Goal: Task Accomplishment & Management: Complete application form

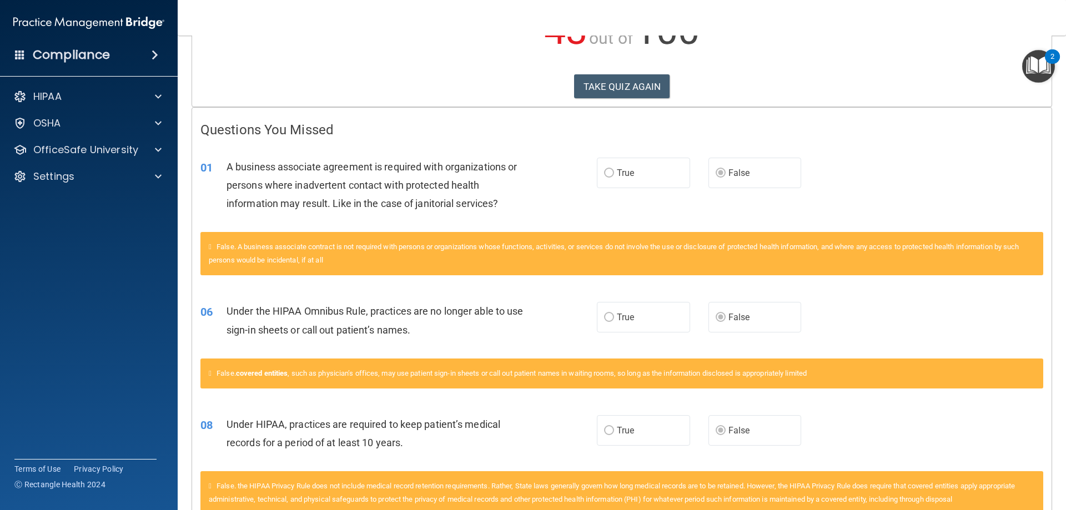
scroll to position [222, 0]
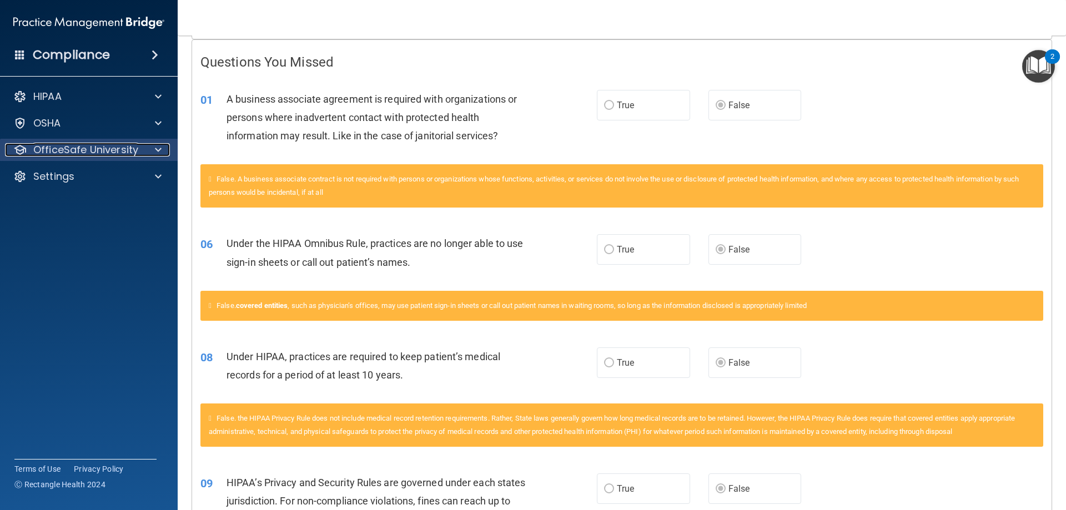
click at [160, 150] on span at bounding box center [158, 149] width 7 height 13
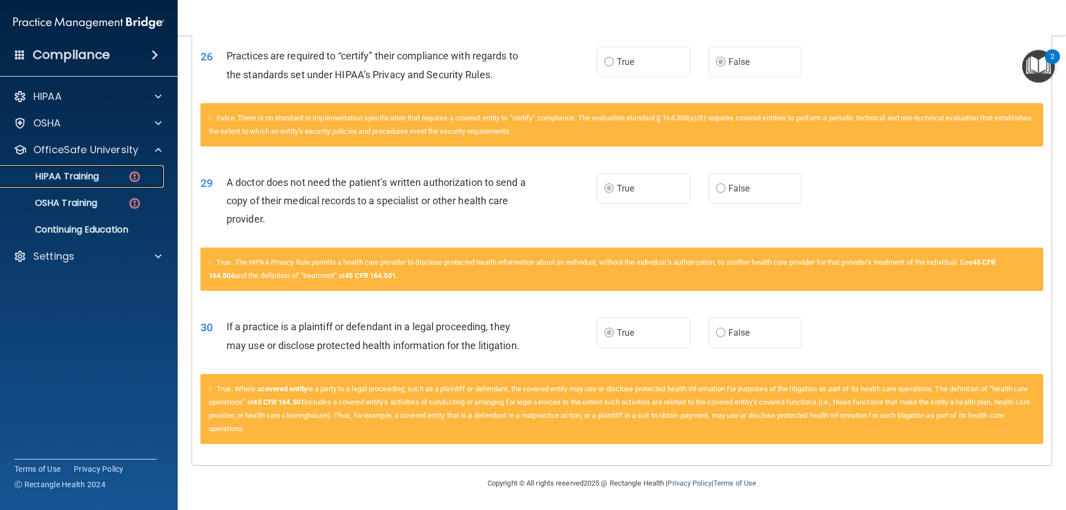
scroll to position [2184, 0]
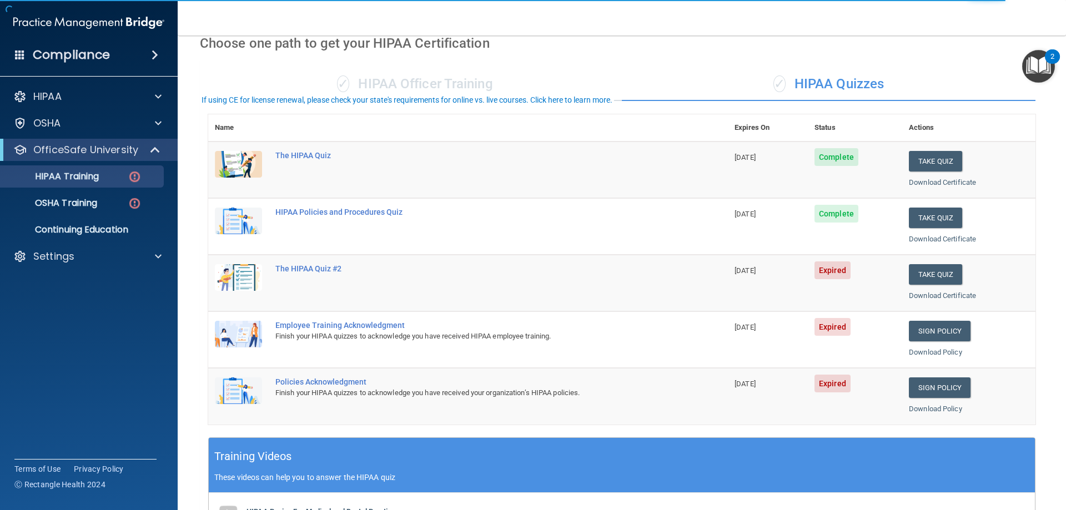
scroll to position [56, 0]
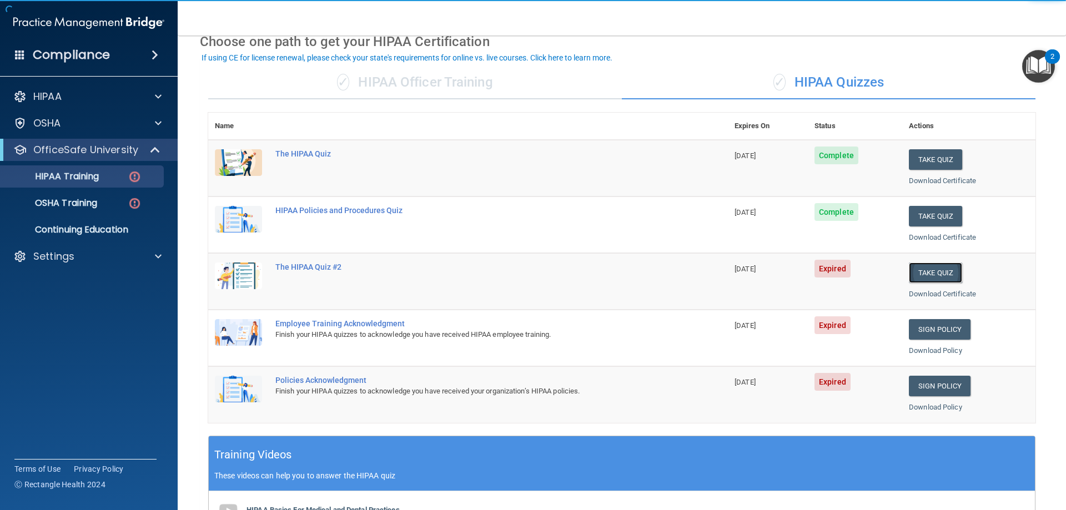
click at [939, 274] on button "Take Quiz" at bounding box center [935, 273] width 53 height 21
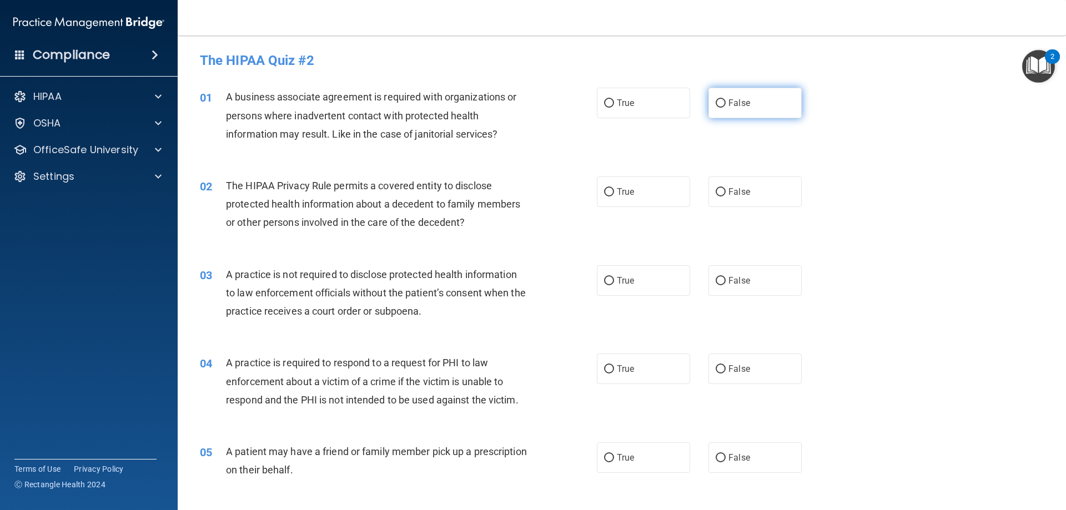
click at [743, 107] on span "False" at bounding box center [739, 103] width 22 height 11
click at [725, 107] on input "False" at bounding box center [720, 103] width 10 height 8
radio input "true"
click at [614, 185] on label "True" at bounding box center [643, 191] width 93 height 31
click at [497, 246] on div "02 The HIPAA Privacy Rule permits a covered entity to disclose protected health…" at bounding box center [621, 207] width 860 height 89
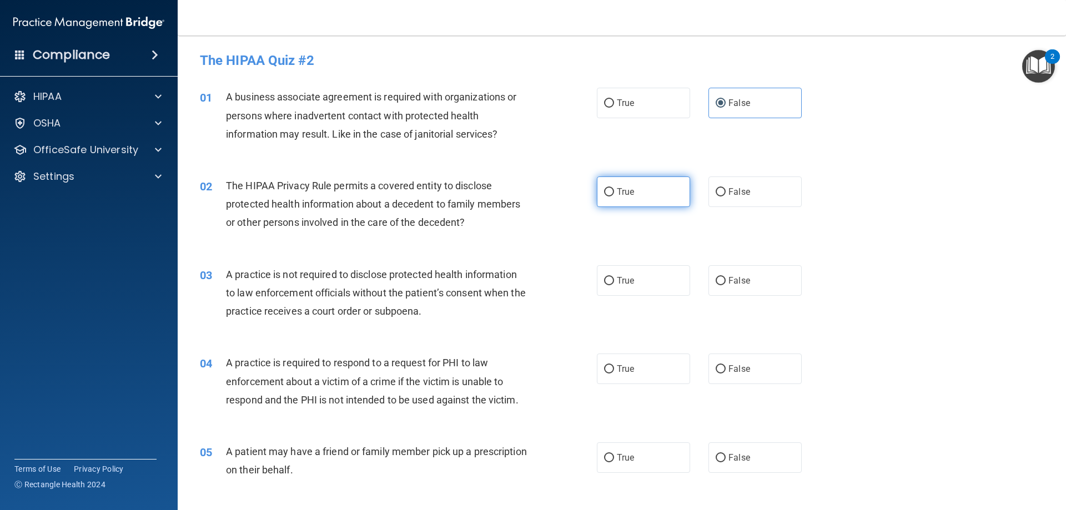
click at [626, 196] on span "True" at bounding box center [625, 191] width 17 height 11
click at [614, 196] on input "True" at bounding box center [609, 192] width 10 height 8
radio input "true"
click at [738, 282] on span "False" at bounding box center [739, 280] width 22 height 11
click at [725, 282] on input "False" at bounding box center [720, 281] width 10 height 8
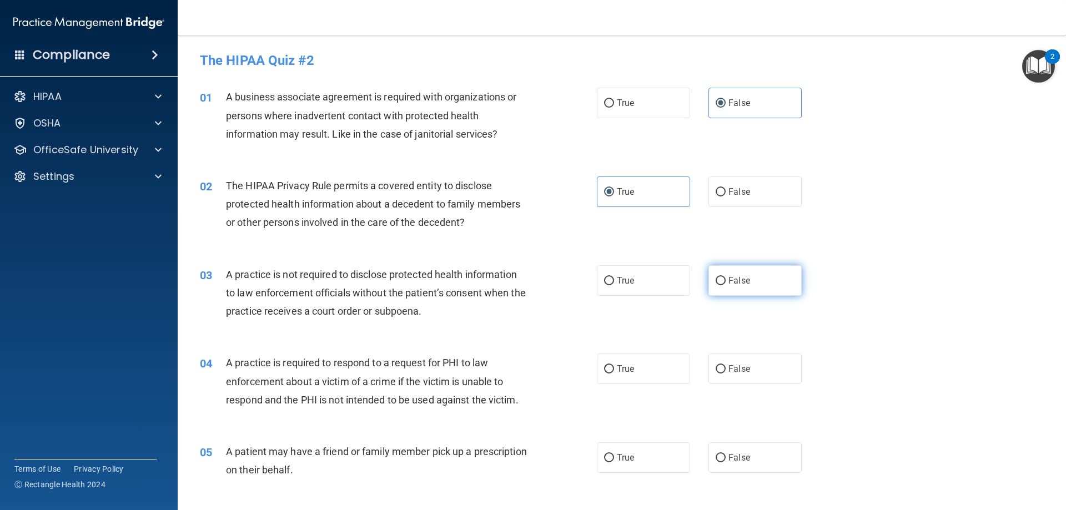
radio input "true"
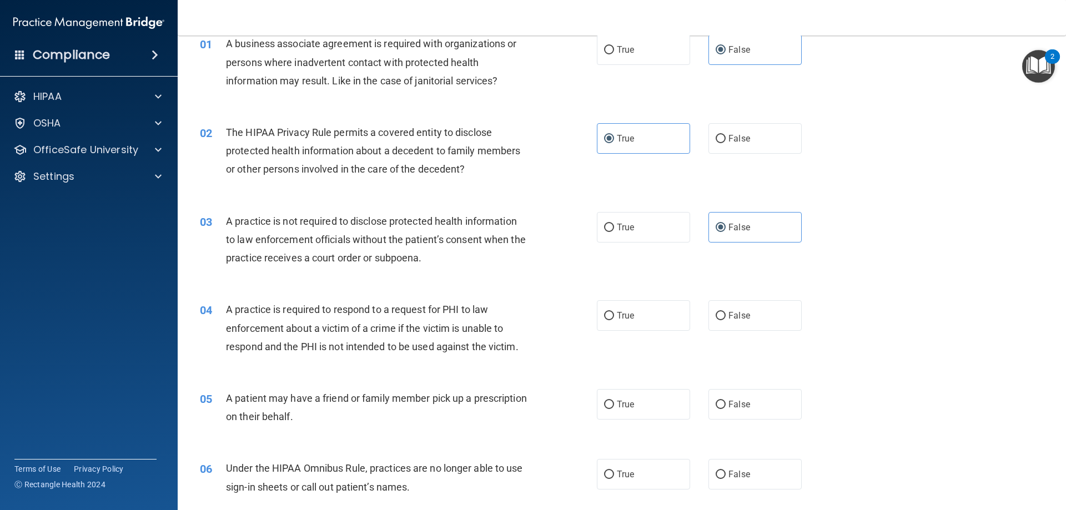
scroll to position [56, 0]
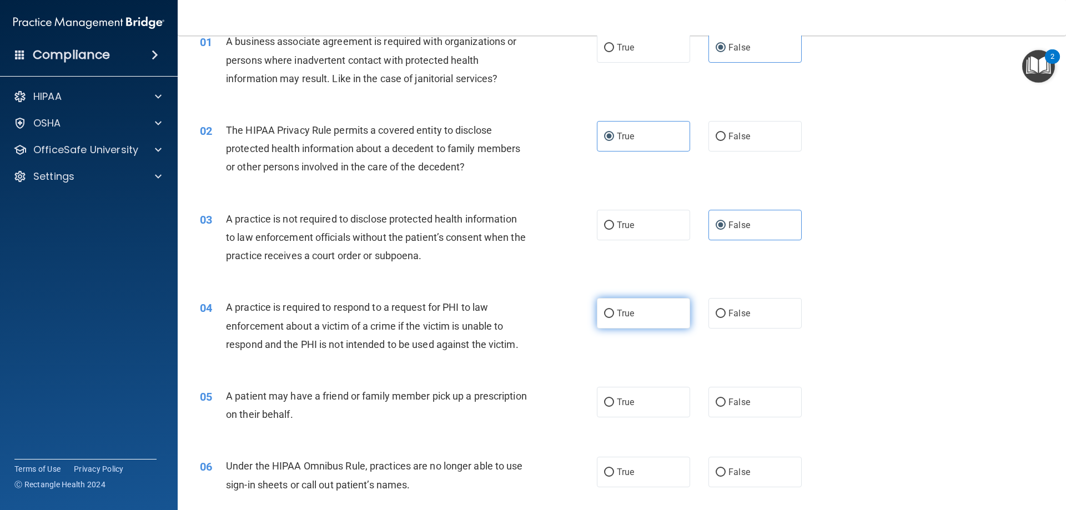
click at [655, 306] on label "True" at bounding box center [643, 313] width 93 height 31
click at [614, 310] on input "True" at bounding box center [609, 314] width 10 height 8
radio input "true"
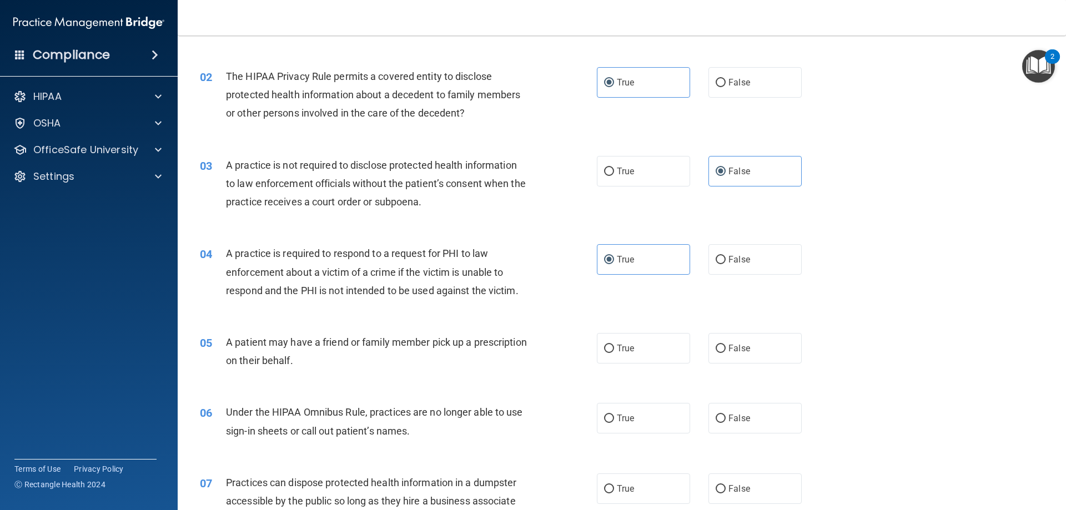
scroll to position [111, 0]
click at [612, 343] on label "True" at bounding box center [643, 346] width 93 height 31
click at [612, 343] on input "True" at bounding box center [609, 347] width 10 height 8
radio input "true"
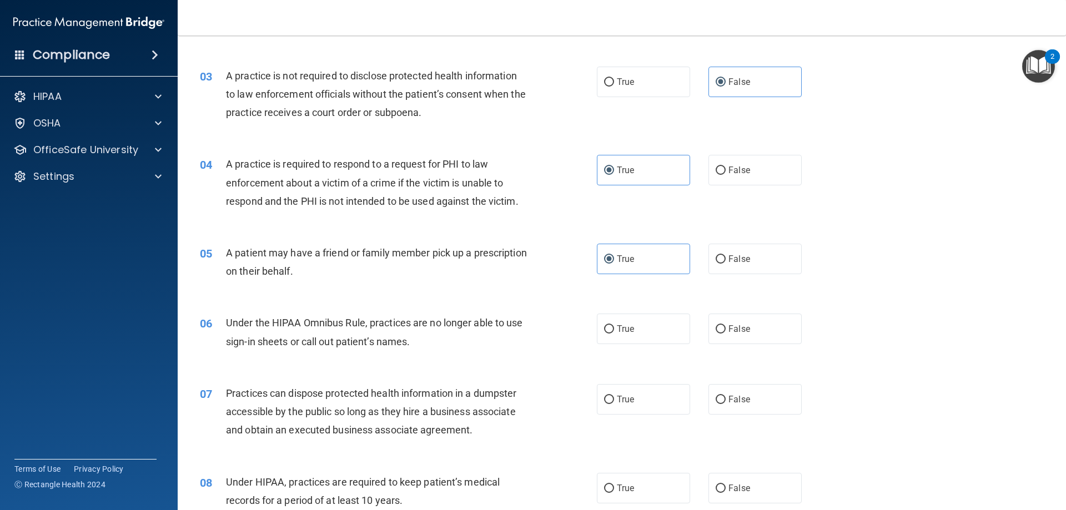
scroll to position [222, 0]
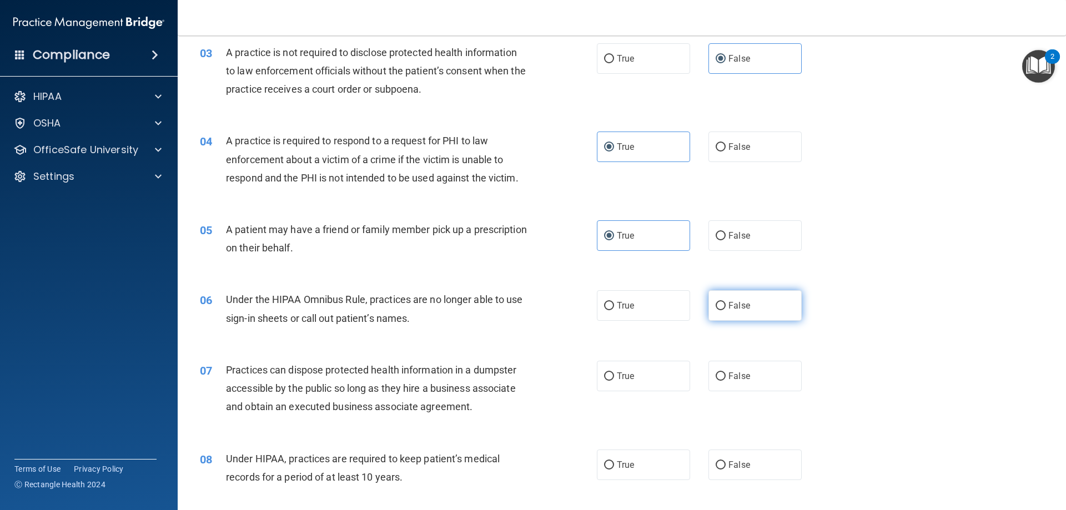
click at [737, 311] on label "False" at bounding box center [754, 305] width 93 height 31
click at [725, 310] on input "False" at bounding box center [720, 306] width 10 height 8
radio input "true"
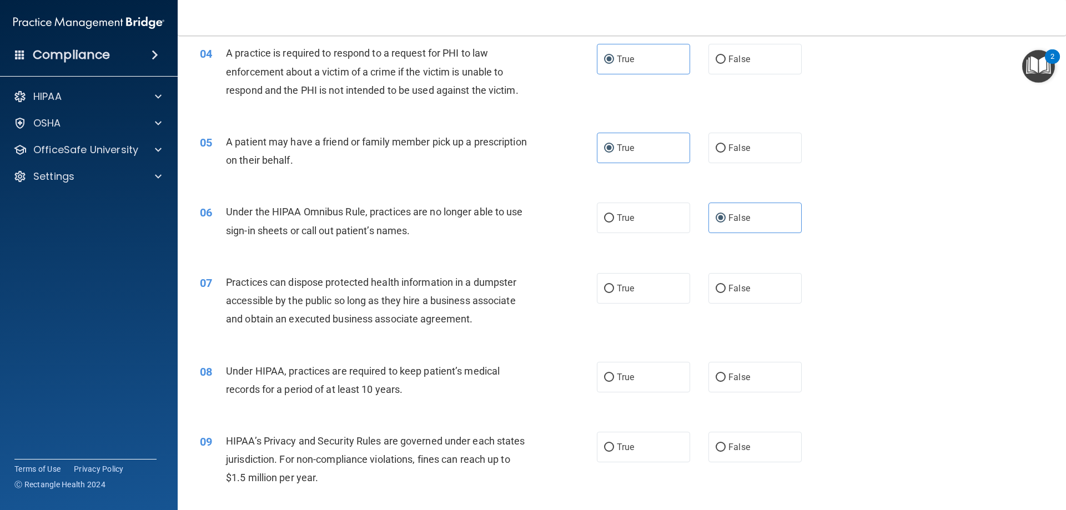
scroll to position [333, 0]
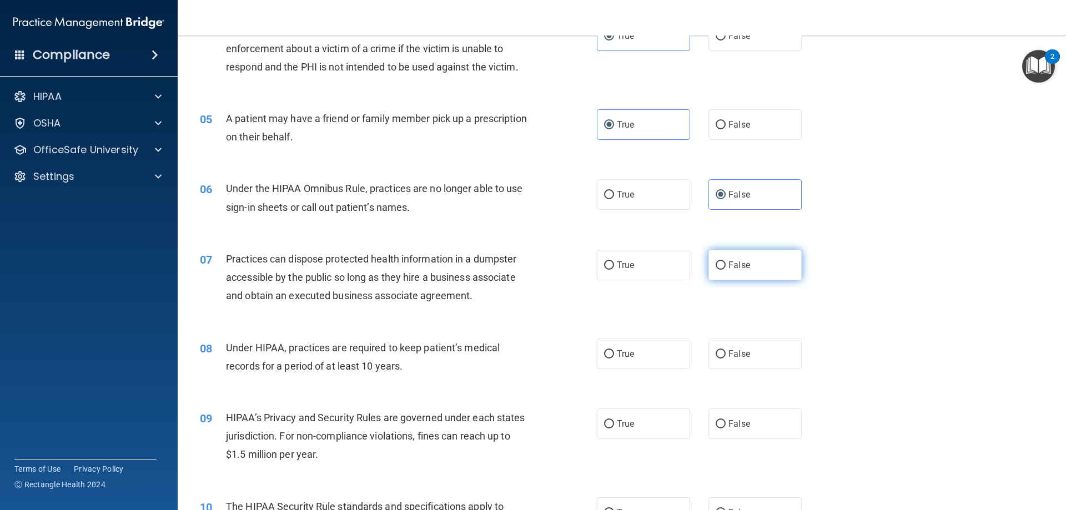
click at [732, 274] on label "False" at bounding box center [754, 265] width 93 height 31
click at [725, 270] on input "False" at bounding box center [720, 265] width 10 height 8
radio input "true"
drag, startPoint x: 734, startPoint y: 350, endPoint x: 729, endPoint y: 353, distance: 6.2
click at [731, 352] on span "False" at bounding box center [739, 354] width 22 height 11
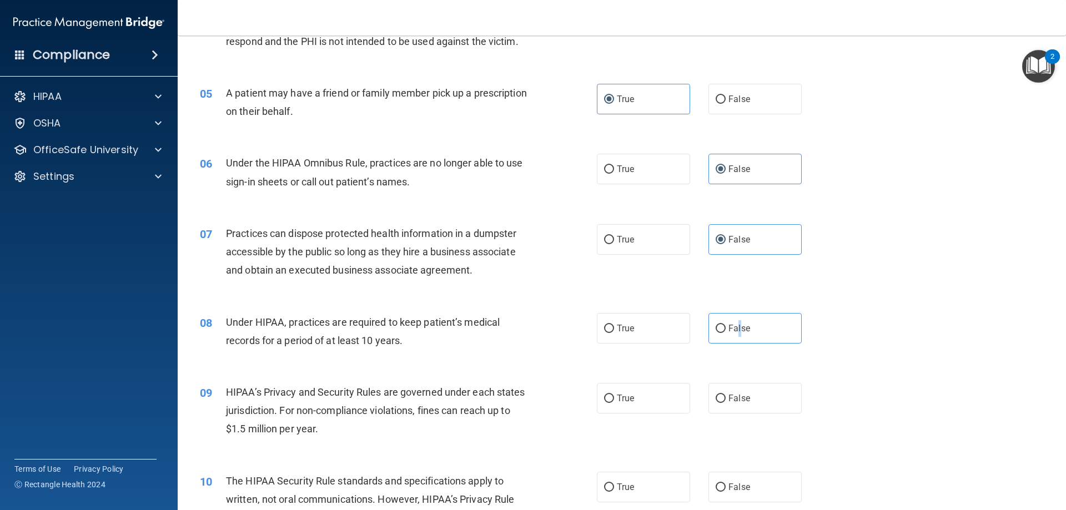
scroll to position [444, 0]
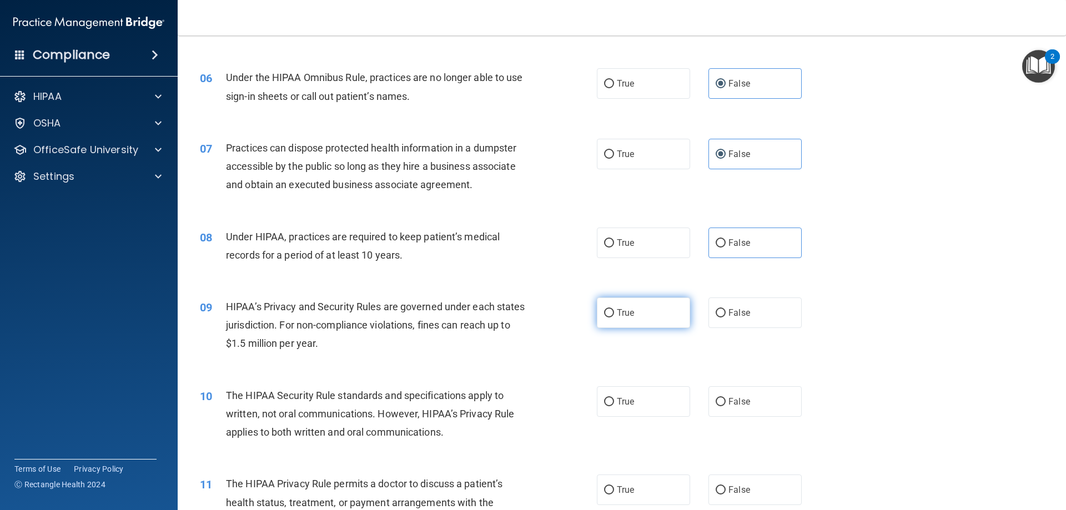
click at [612, 317] on label "True" at bounding box center [643, 312] width 93 height 31
click at [612, 317] on input "True" at bounding box center [609, 313] width 10 height 8
radio input "true"
click at [750, 312] on label "False" at bounding box center [754, 312] width 93 height 31
click at [725, 312] on input "False" at bounding box center [720, 313] width 10 height 8
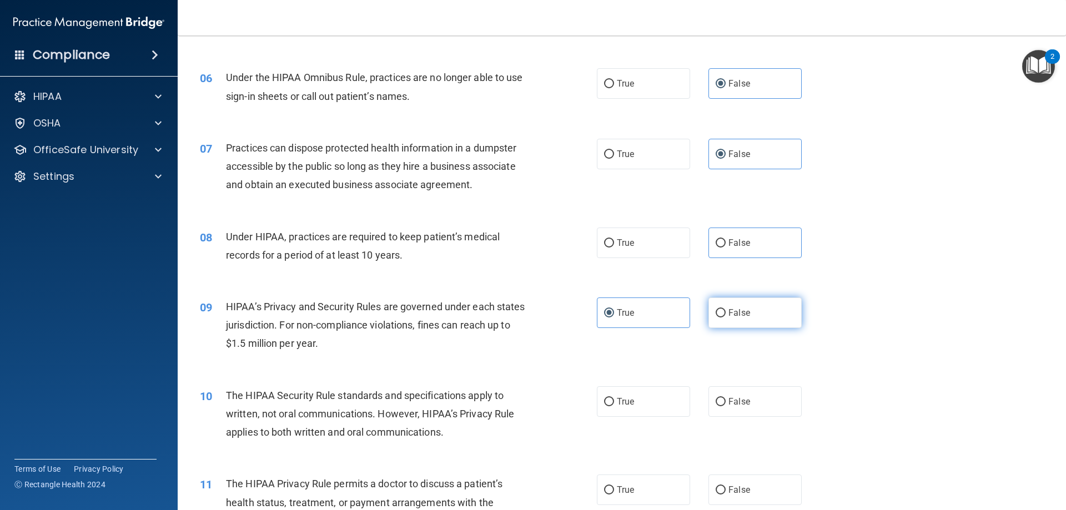
radio input "true"
radio input "false"
click at [762, 240] on label "False" at bounding box center [754, 243] width 93 height 31
click at [725, 240] on input "False" at bounding box center [720, 243] width 10 height 8
radio input "true"
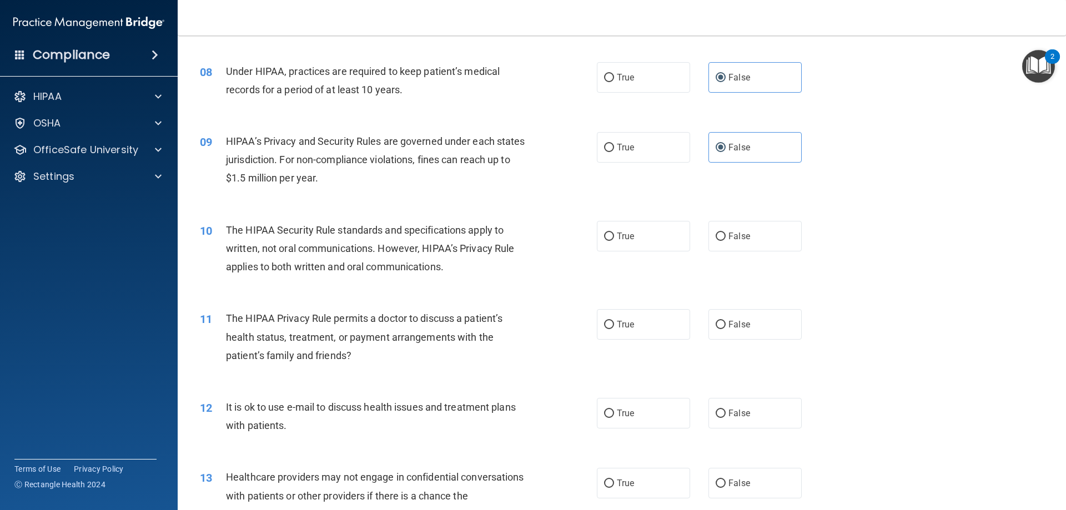
scroll to position [611, 0]
click at [643, 229] on label "True" at bounding box center [643, 235] width 93 height 31
click at [614, 231] on input "True" at bounding box center [609, 235] width 10 height 8
radio input "true"
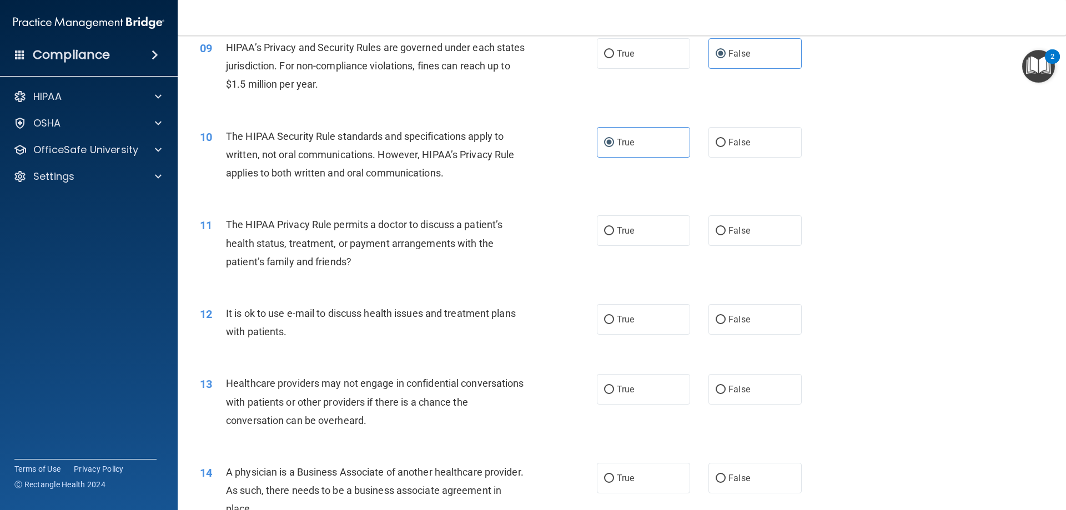
scroll to position [722, 0]
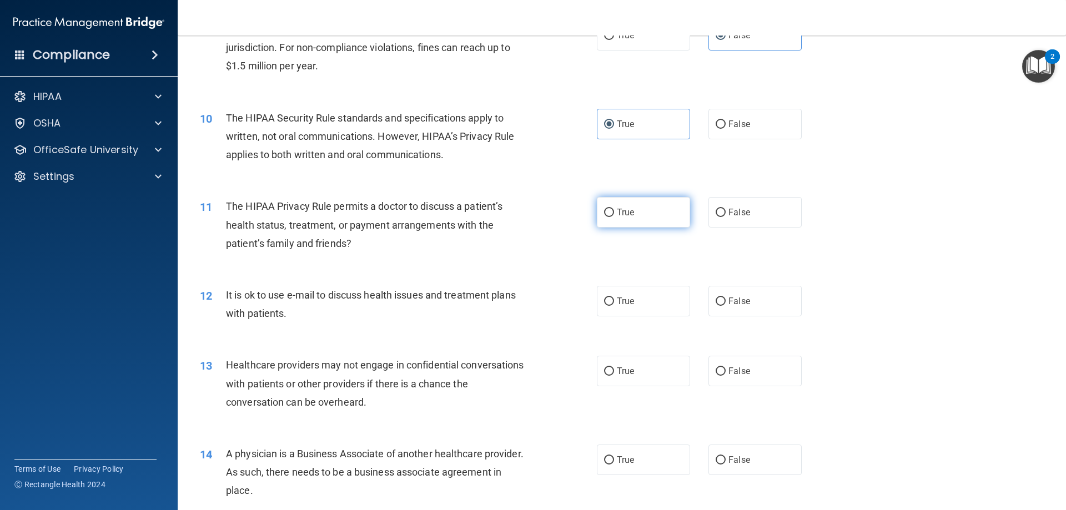
click at [625, 216] on span "True" at bounding box center [625, 212] width 17 height 11
click at [614, 216] on input "True" at bounding box center [609, 213] width 10 height 8
radio input "true"
click at [640, 306] on label "True" at bounding box center [643, 301] width 93 height 31
click at [614, 306] on input "True" at bounding box center [609, 301] width 10 height 8
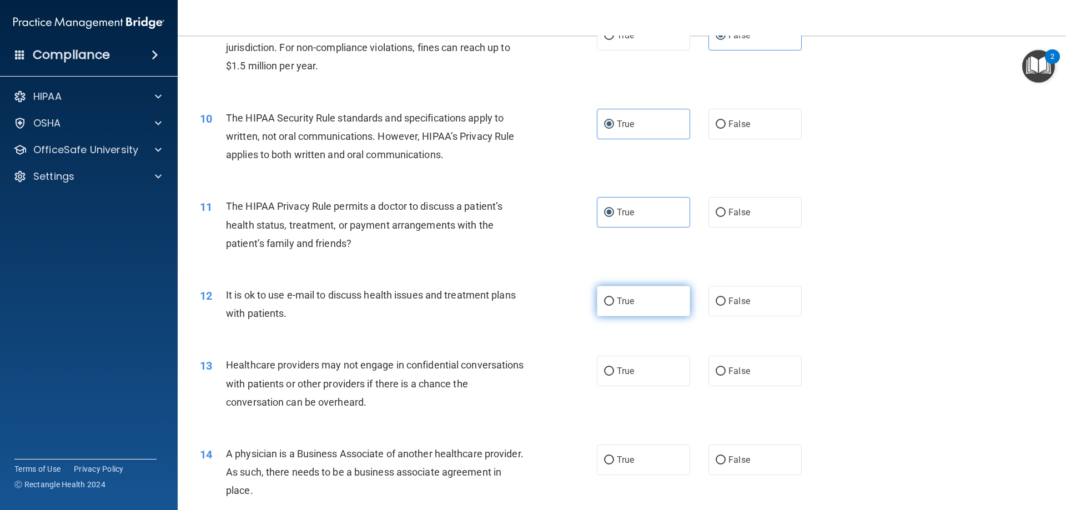
radio input "true"
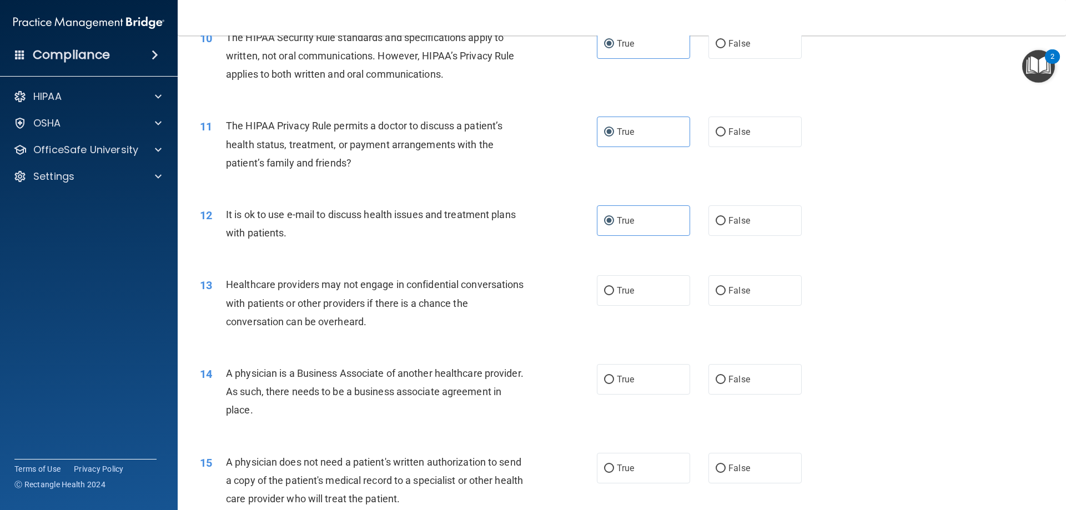
scroll to position [833, 0]
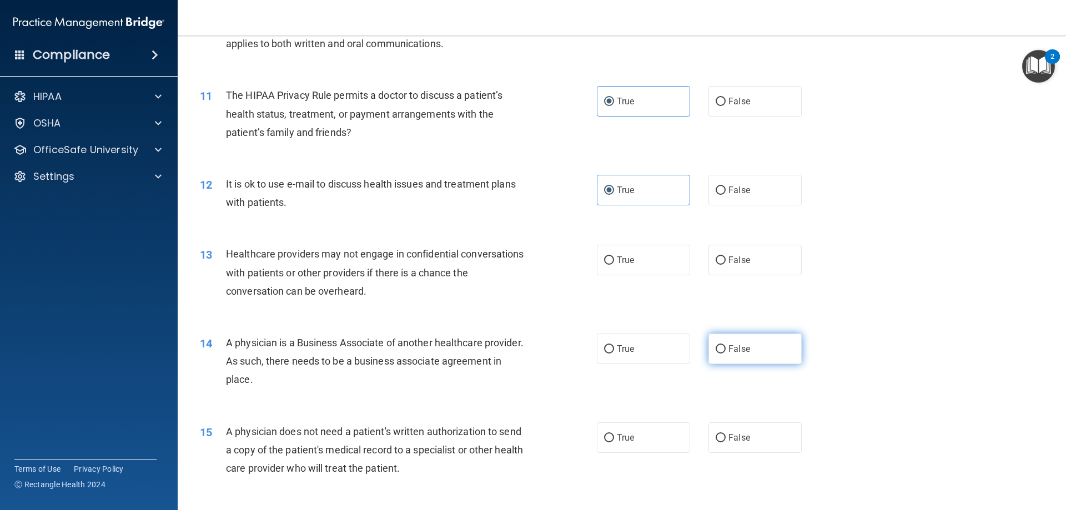
click at [741, 362] on label "False" at bounding box center [754, 349] width 93 height 31
click at [712, 254] on label "False" at bounding box center [754, 260] width 93 height 31
click at [715, 256] on input "False" at bounding box center [720, 260] width 10 height 8
radio input "true"
click at [748, 351] on label "False" at bounding box center [754, 349] width 93 height 31
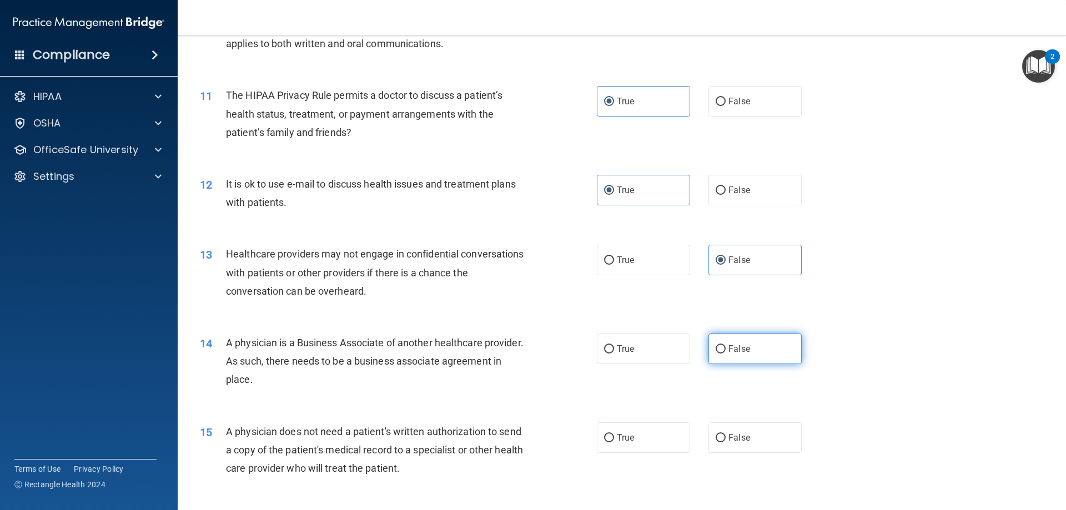
click at [725, 351] on input "False" at bounding box center [720, 349] width 10 height 8
radio input "true"
click at [513, 276] on span "Healthcare providers may not engage in confidential conversations with patients…" at bounding box center [375, 272] width 298 height 48
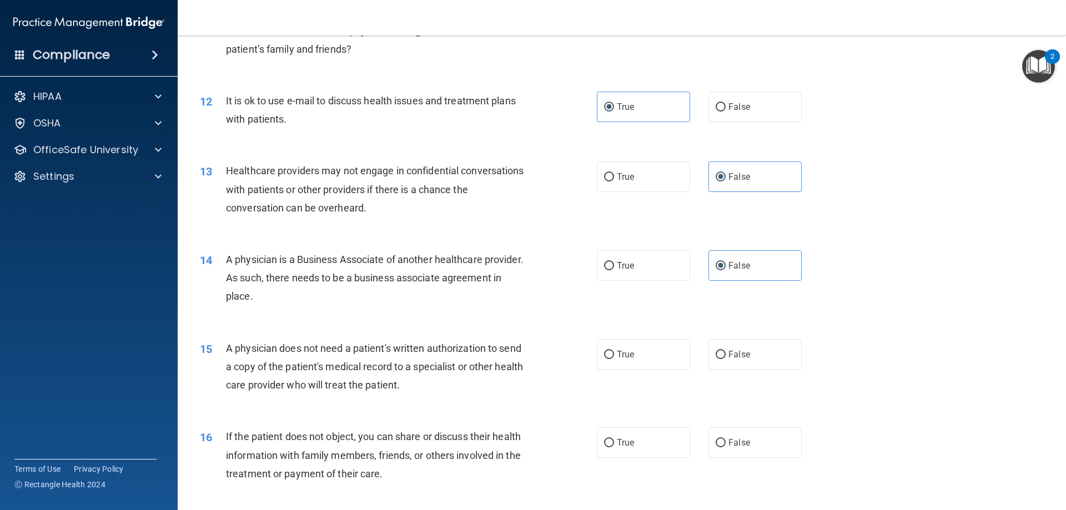
scroll to position [944, 0]
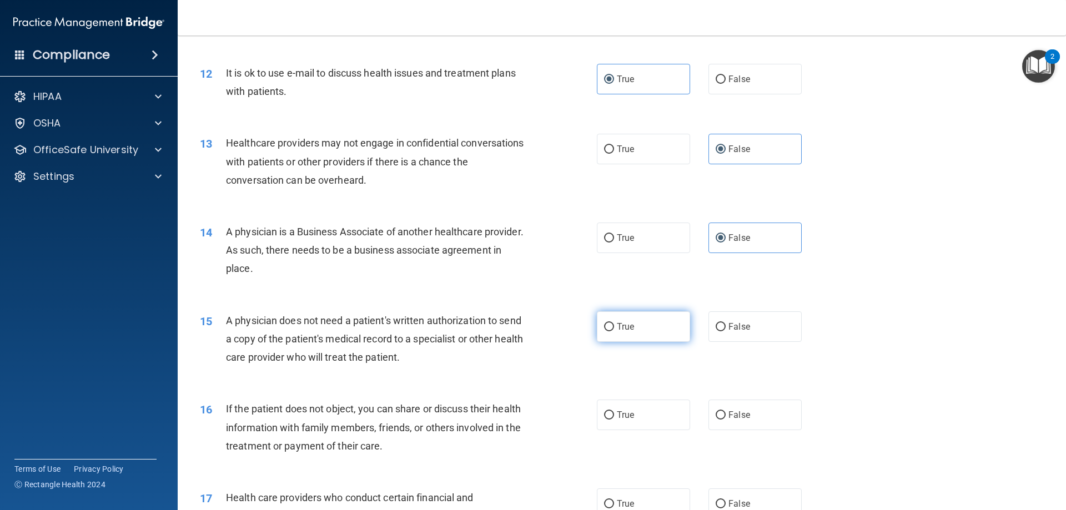
drag, startPoint x: 643, startPoint y: 332, endPoint x: 619, endPoint y: 325, distance: 24.4
click at [642, 332] on label "True" at bounding box center [643, 326] width 93 height 31
click at [614, 331] on input "True" at bounding box center [609, 327] width 10 height 8
radio input "true"
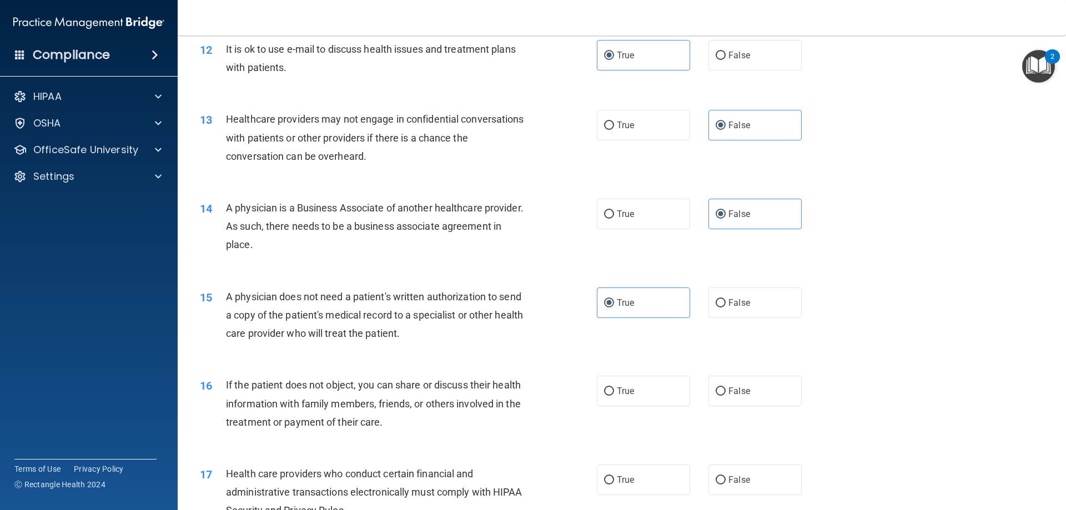
scroll to position [999, 0]
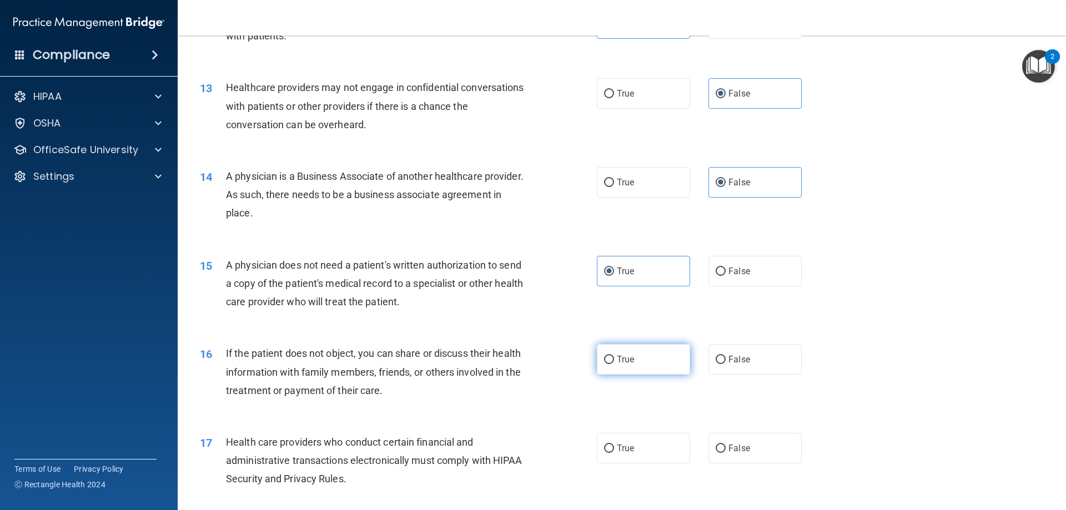
click at [622, 369] on label "True" at bounding box center [643, 359] width 93 height 31
click at [614, 364] on input "True" at bounding box center [609, 360] width 10 height 8
radio input "true"
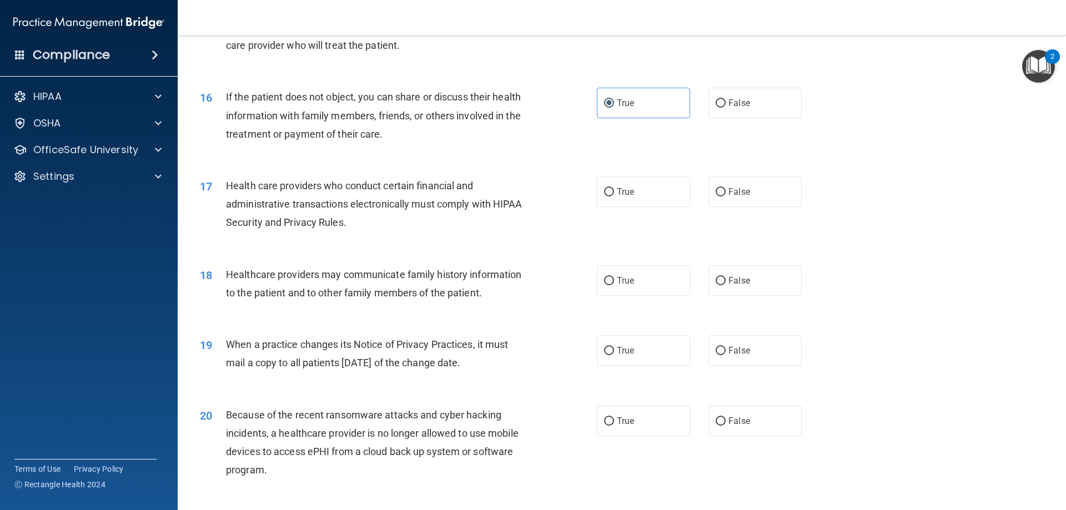
scroll to position [1277, 0]
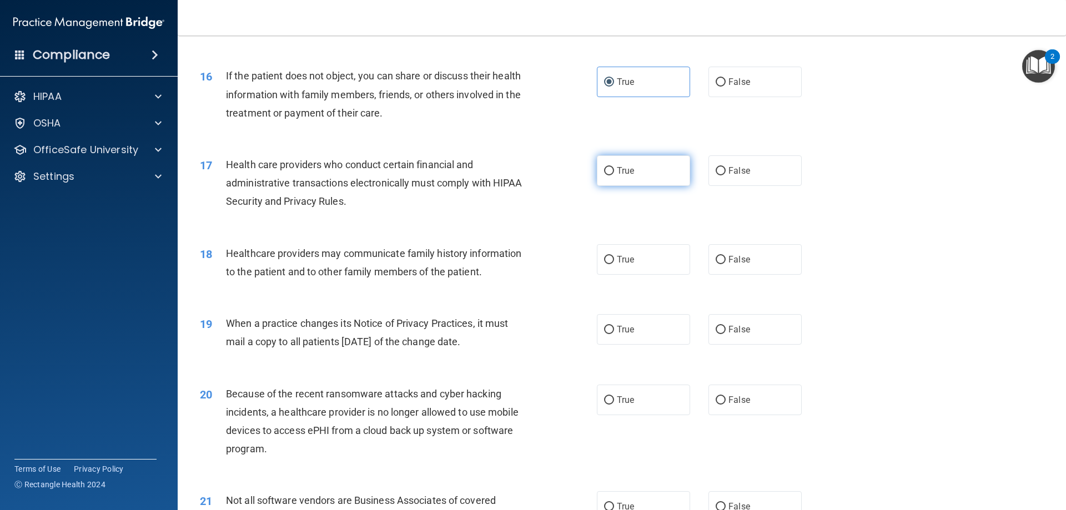
click at [652, 181] on label "True" at bounding box center [643, 170] width 93 height 31
click at [614, 175] on input "True" at bounding box center [609, 171] width 10 height 8
radio input "true"
click at [749, 261] on label "False" at bounding box center [754, 259] width 93 height 31
click at [725, 261] on input "False" at bounding box center [720, 260] width 10 height 8
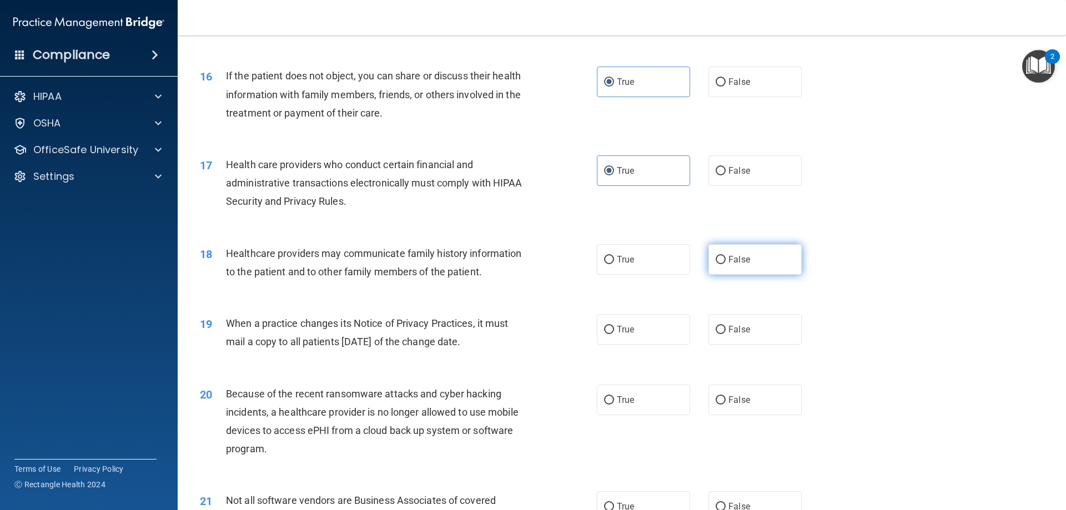
radio input "true"
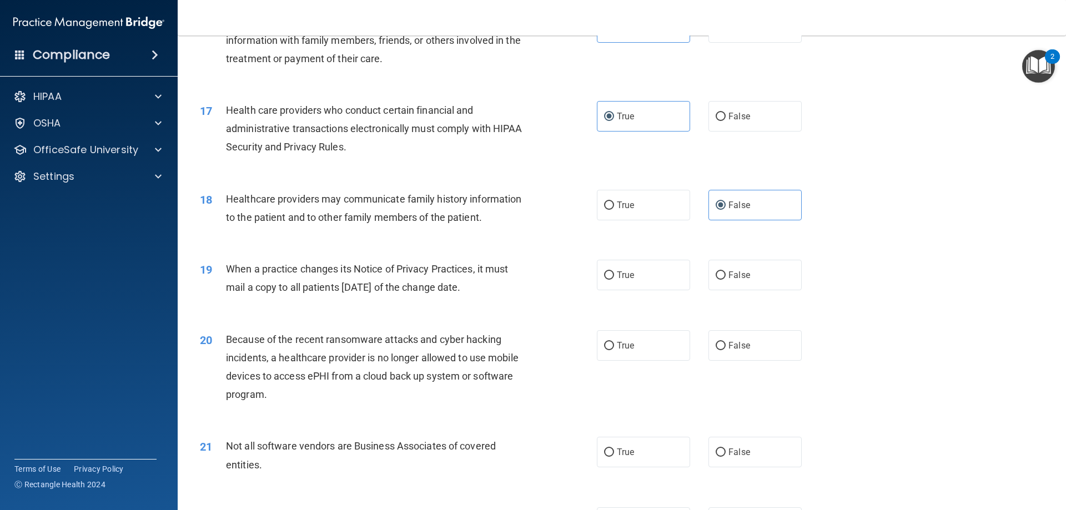
scroll to position [1332, 0]
click at [740, 277] on span "False" at bounding box center [739, 274] width 22 height 11
click at [725, 277] on input "False" at bounding box center [720, 274] width 10 height 8
radio input "true"
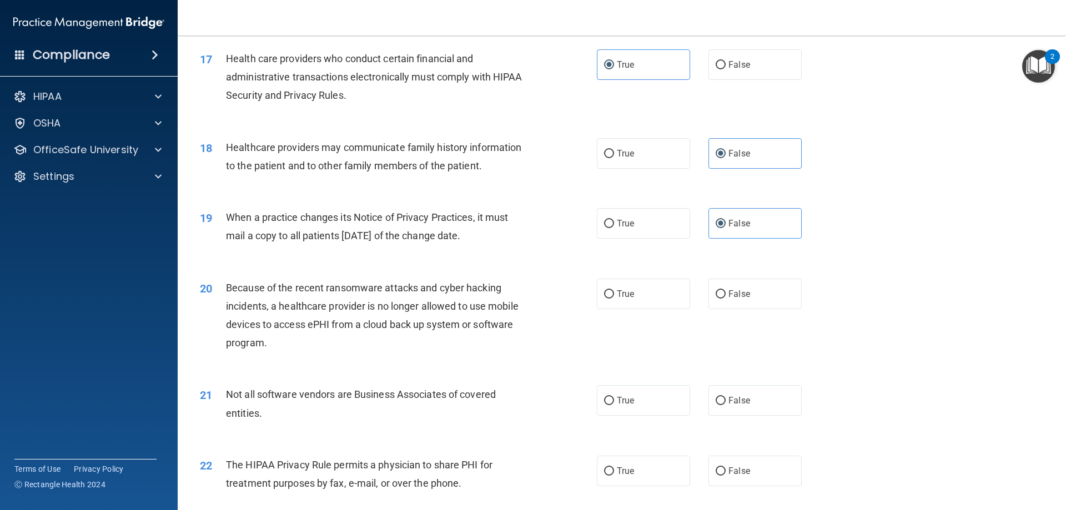
scroll to position [1388, 0]
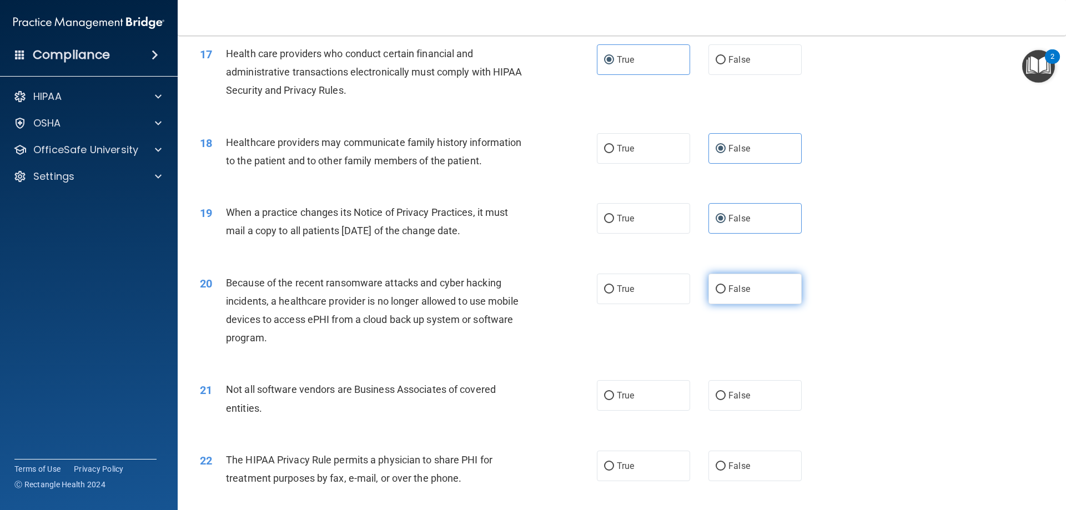
click at [751, 286] on label "False" at bounding box center [754, 289] width 93 height 31
click at [725, 286] on input "False" at bounding box center [720, 289] width 10 height 8
radio input "true"
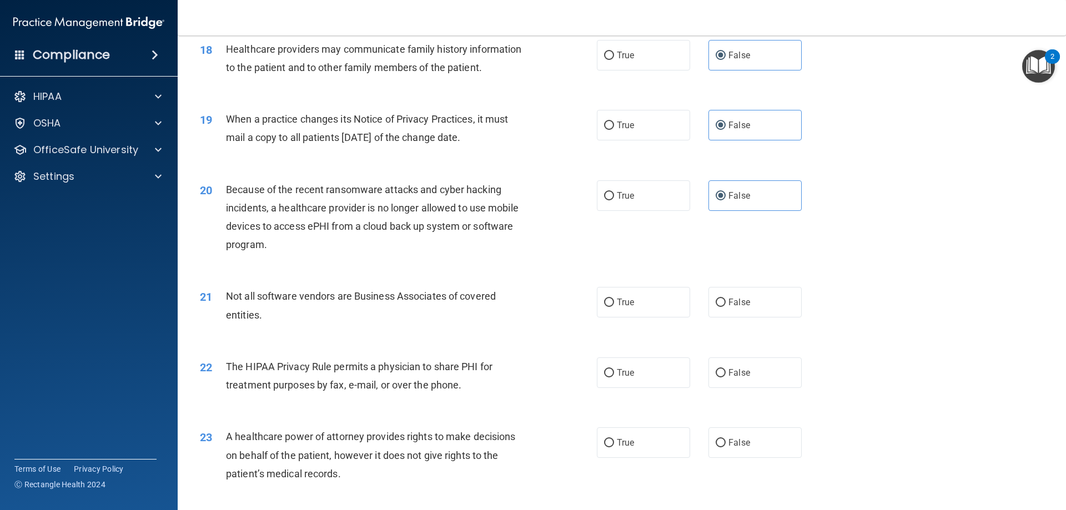
scroll to position [1499, 0]
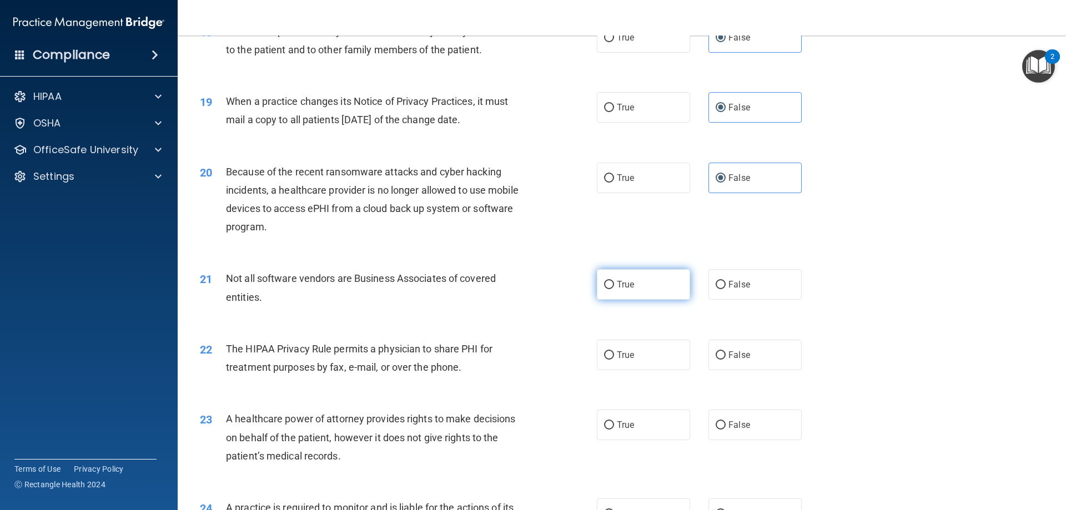
click at [617, 283] on span "True" at bounding box center [625, 284] width 17 height 11
click at [613, 283] on input "True" at bounding box center [609, 285] width 10 height 8
radio input "true"
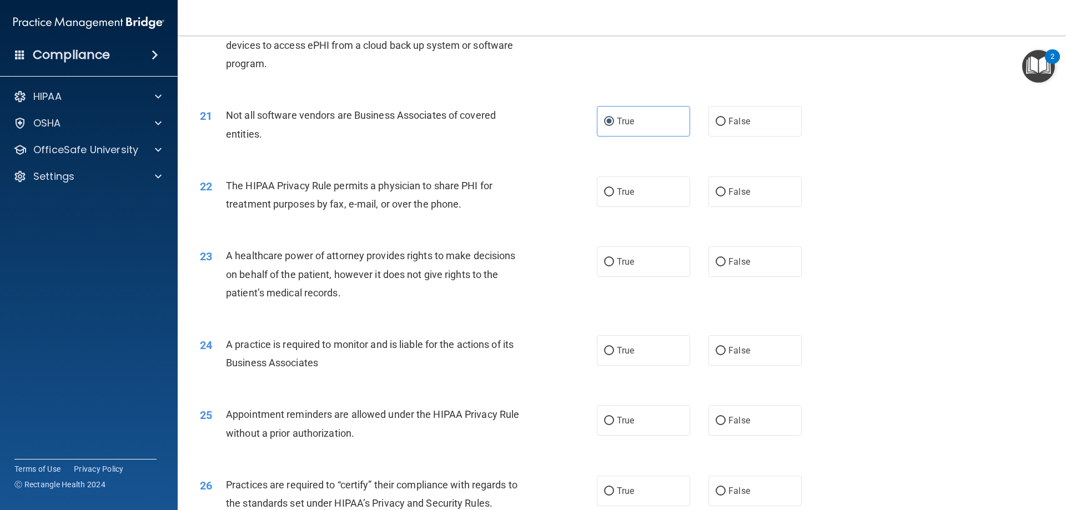
scroll to position [1665, 0]
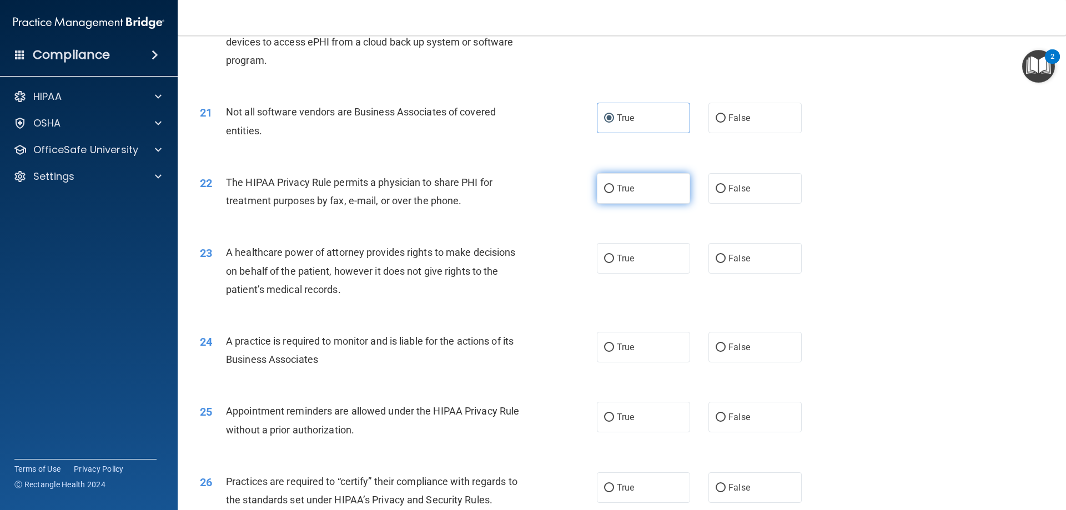
click at [604, 191] on input "True" at bounding box center [609, 189] width 10 height 8
radio input "true"
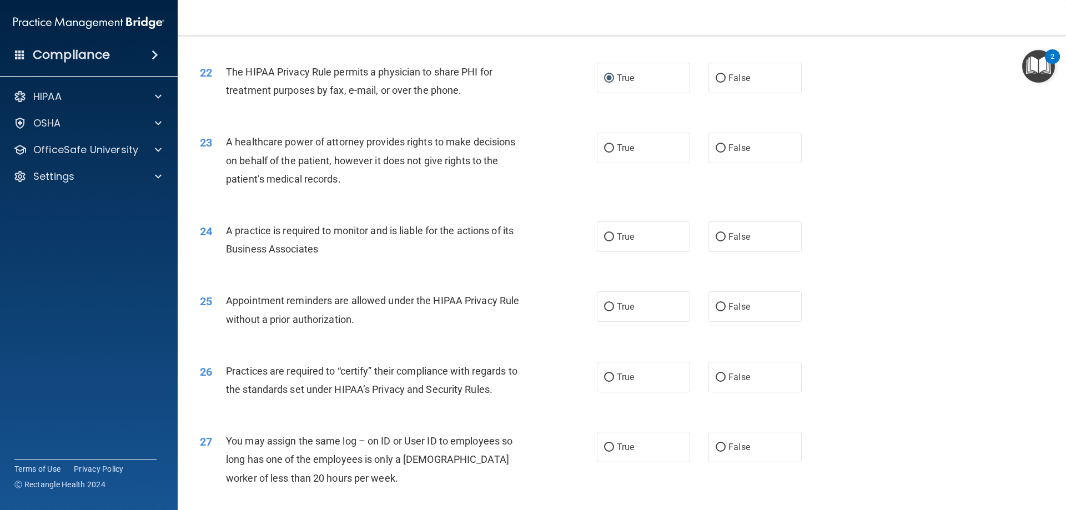
scroll to position [1776, 0]
click at [728, 152] on span "False" at bounding box center [739, 147] width 22 height 11
click at [724, 152] on input "False" at bounding box center [720, 148] width 10 height 8
radio input "true"
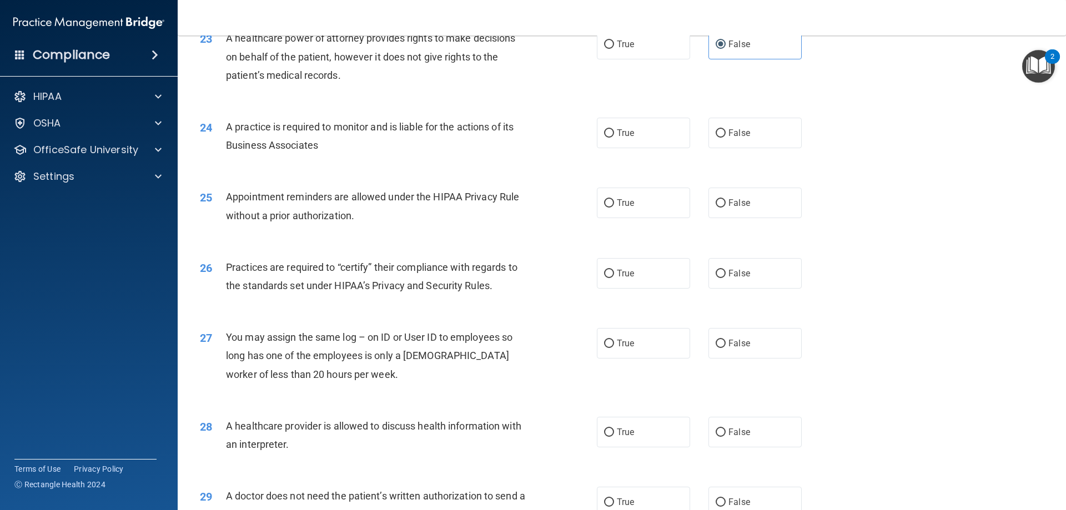
scroll to position [1887, 0]
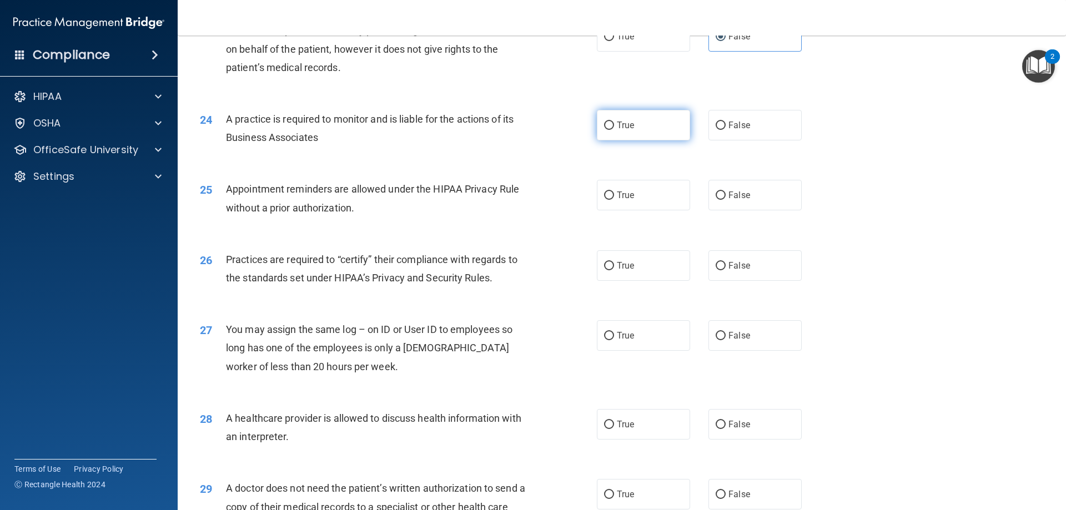
click at [640, 131] on label "True" at bounding box center [643, 125] width 93 height 31
click at [614, 130] on input "True" at bounding box center [609, 126] width 10 height 8
radio input "true"
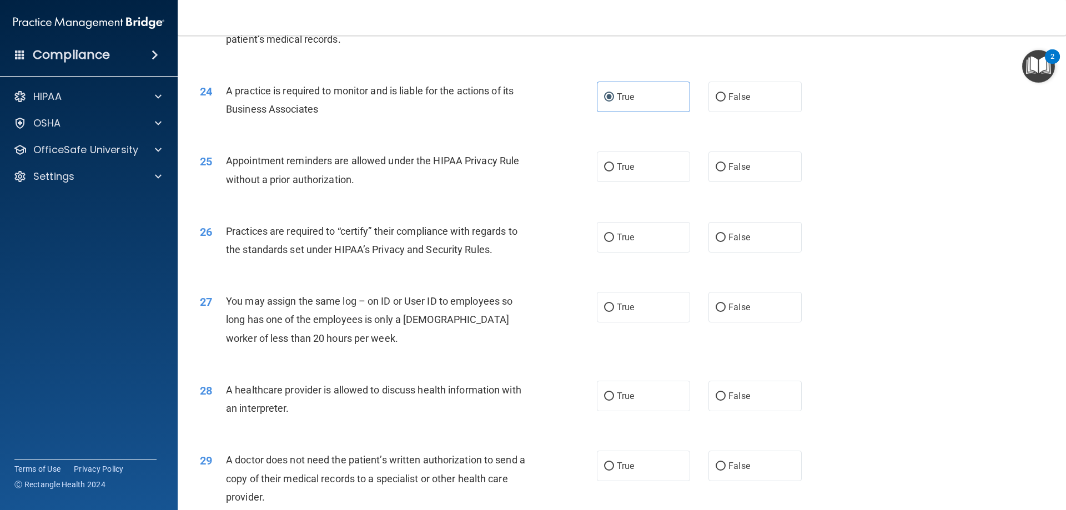
scroll to position [1943, 0]
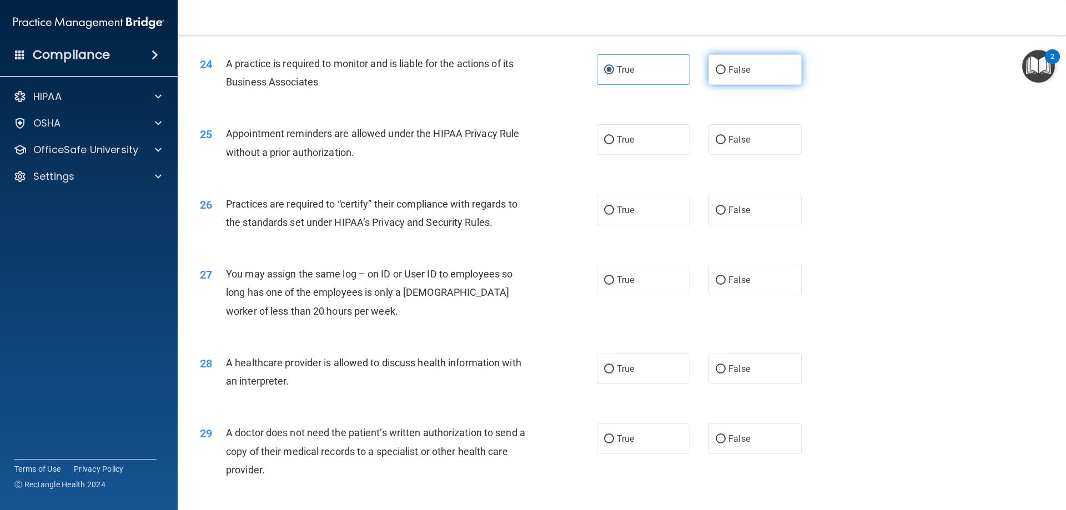
click at [728, 65] on span "False" at bounding box center [739, 69] width 22 height 11
click at [724, 66] on input "False" at bounding box center [720, 70] width 10 height 8
radio input "true"
radio input "false"
click at [623, 143] on span "True" at bounding box center [625, 139] width 17 height 11
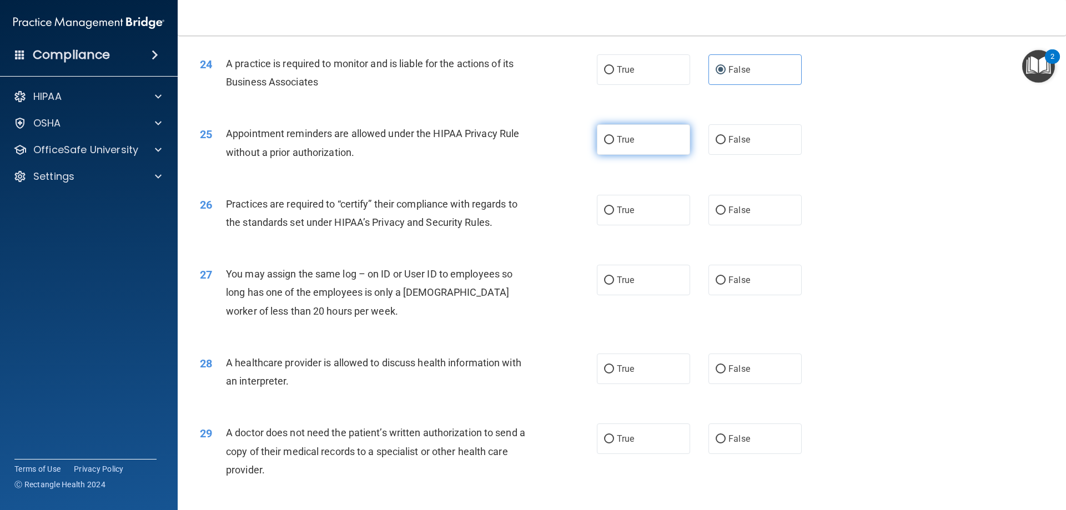
click at [614, 143] on input "True" at bounding box center [609, 140] width 10 height 8
radio input "true"
click at [747, 214] on label "False" at bounding box center [754, 210] width 93 height 31
click at [725, 214] on input "False" at bounding box center [720, 210] width 10 height 8
radio input "true"
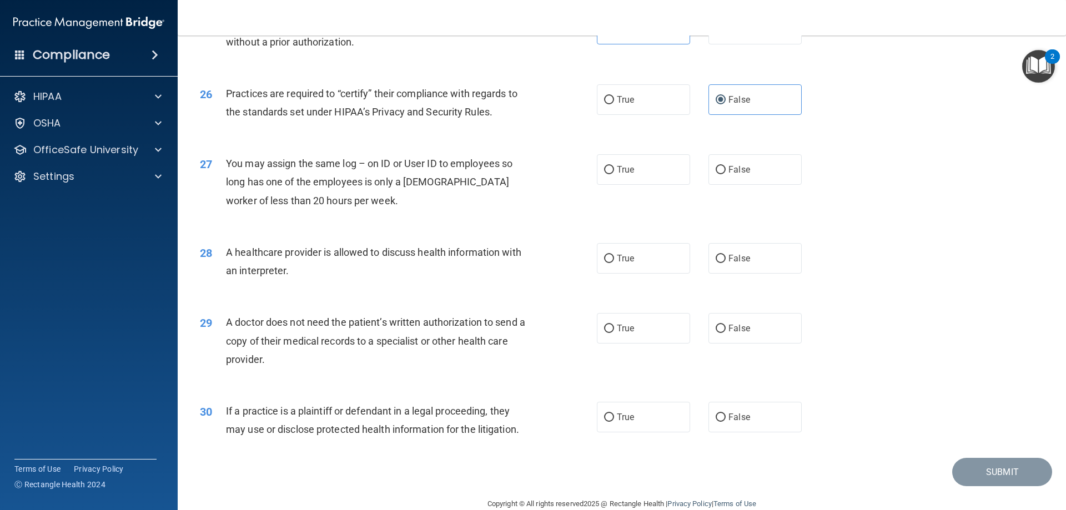
scroll to position [2054, 0]
click at [731, 179] on label "False" at bounding box center [754, 169] width 93 height 31
click at [725, 174] on input "False" at bounding box center [720, 169] width 10 height 8
radio input "true"
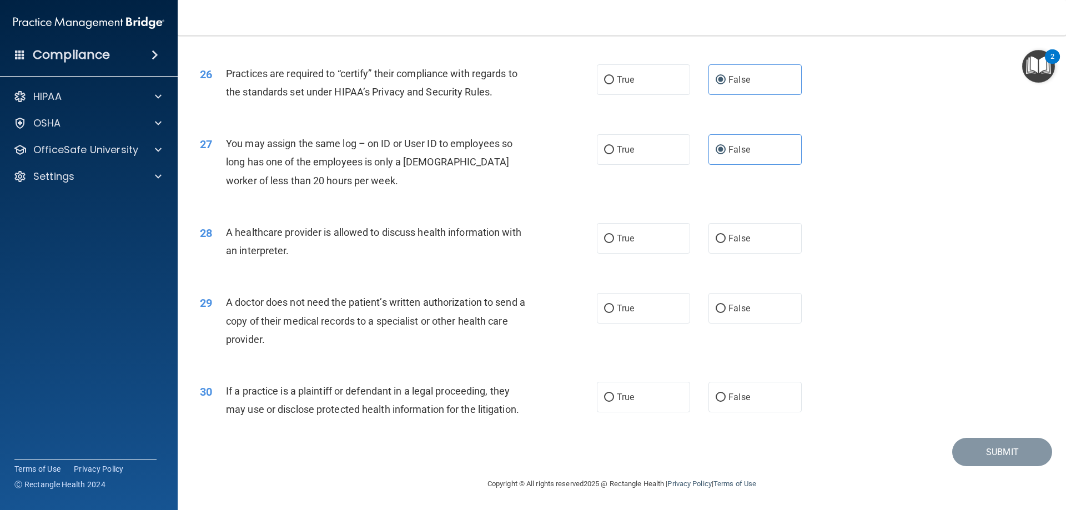
scroll to position [2073, 0]
drag, startPoint x: 617, startPoint y: 232, endPoint x: 592, endPoint y: 213, distance: 31.3
click at [616, 231] on label "True" at bounding box center [643, 238] width 93 height 31
click at [614, 234] on input "True" at bounding box center [609, 238] width 10 height 8
radio input "true"
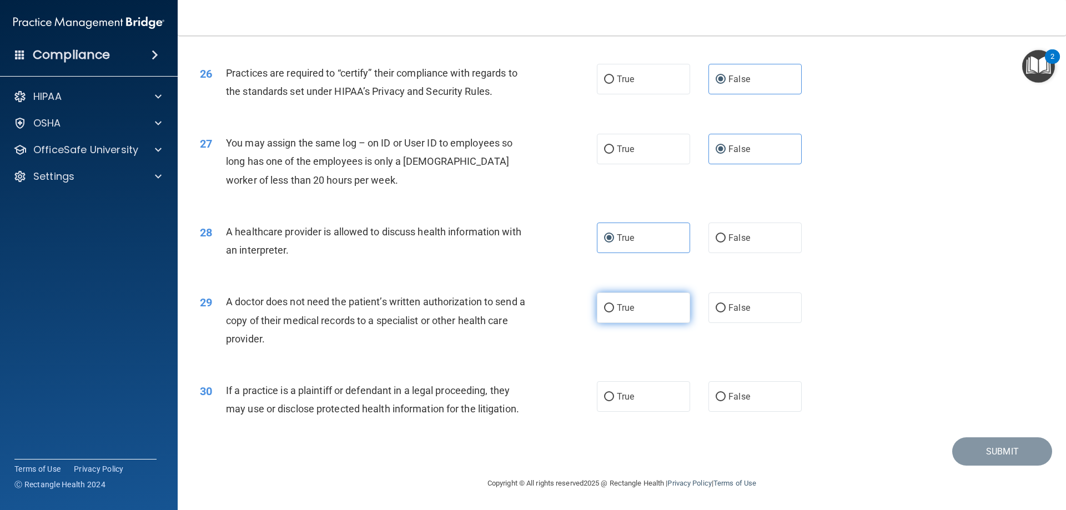
click at [619, 297] on label "True" at bounding box center [643, 307] width 93 height 31
click at [614, 304] on input "True" at bounding box center [609, 308] width 10 height 8
radio input "true"
drag, startPoint x: 615, startPoint y: 400, endPoint x: 606, endPoint y: 387, distance: 15.1
click at [617, 396] on span "True" at bounding box center [625, 396] width 17 height 11
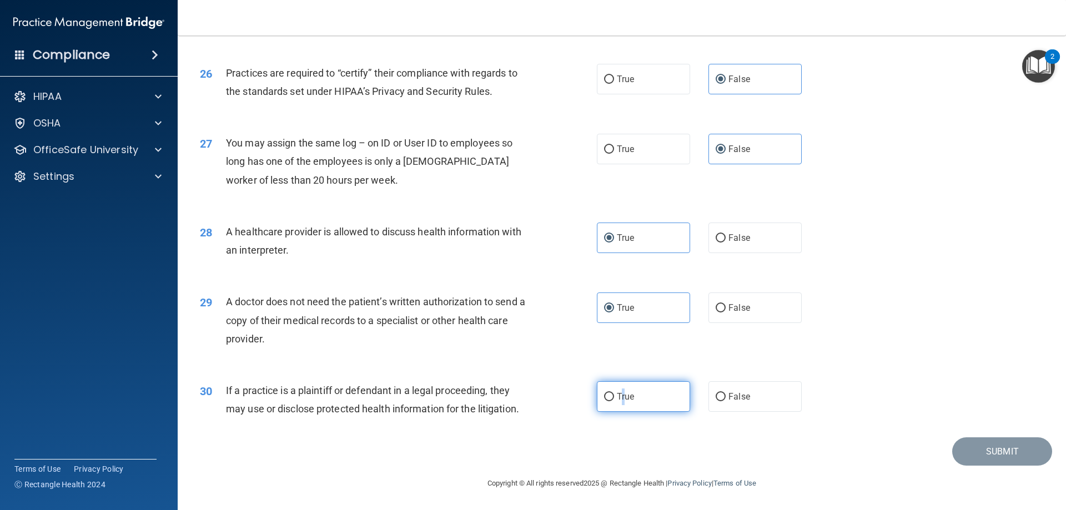
click at [618, 394] on span "True" at bounding box center [625, 396] width 17 height 11
click at [615, 390] on label "True" at bounding box center [643, 396] width 93 height 31
click at [614, 393] on input "True" at bounding box center [609, 397] width 10 height 8
radio input "true"
click at [985, 456] on button "Submit" at bounding box center [1002, 451] width 100 height 28
